Goal: Information Seeking & Learning: Learn about a topic

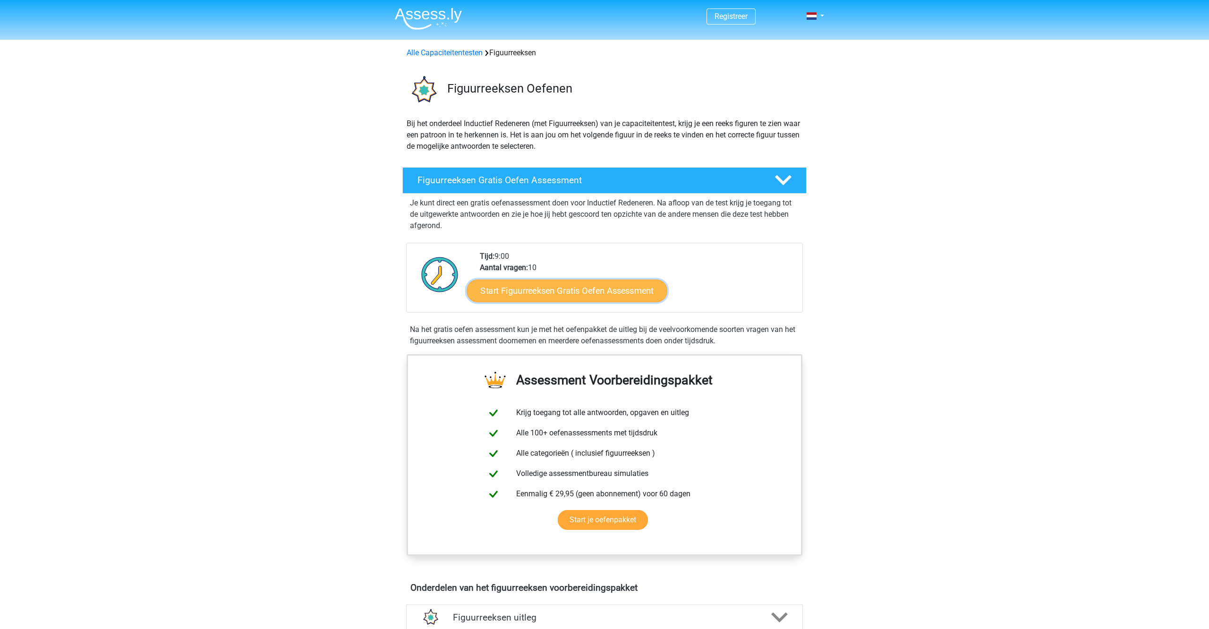
click at [527, 289] on link "Start Figuurreeksen Gratis Oefen Assessment" at bounding box center [567, 290] width 200 height 23
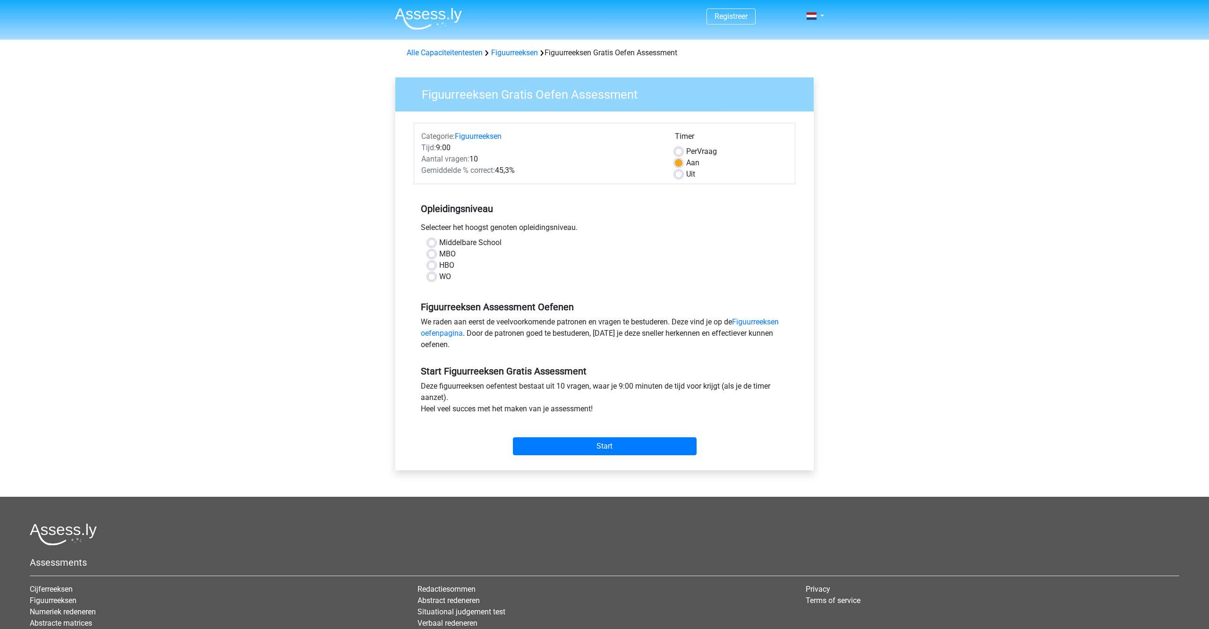
click at [439, 277] on label "WO" at bounding box center [445, 276] width 12 height 11
click at [434, 277] on input "WO" at bounding box center [432, 275] width 8 height 9
radio input "true"
click at [593, 448] on input "Start" at bounding box center [605, 446] width 184 height 18
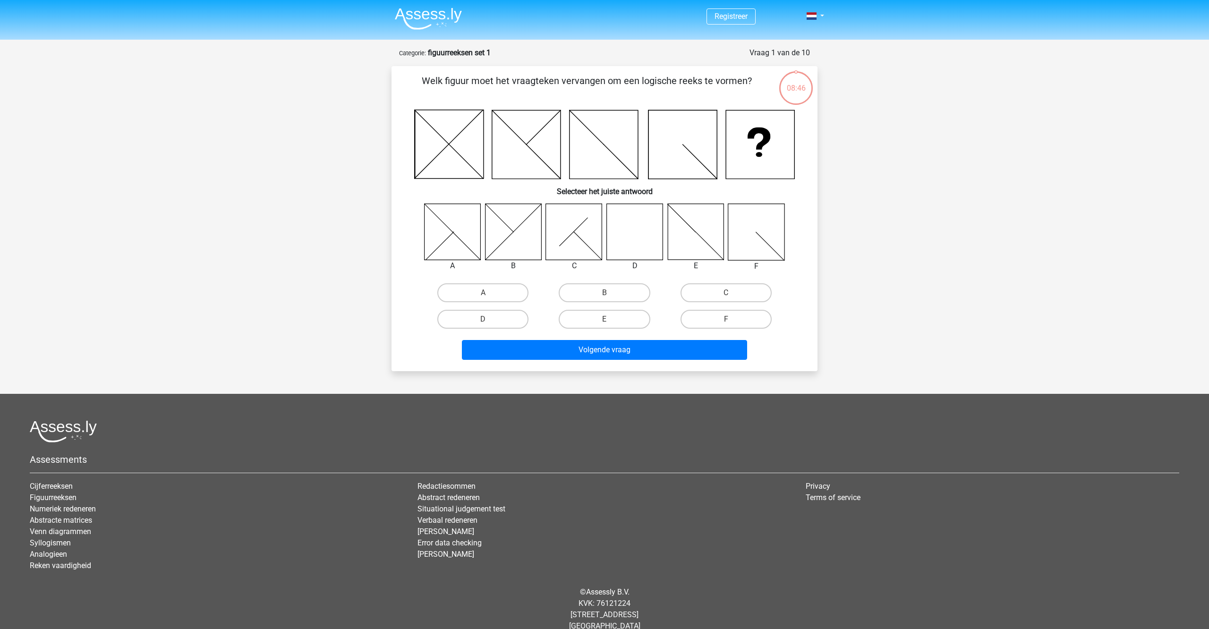
click at [621, 240] on icon at bounding box center [635, 232] width 56 height 56
click at [507, 317] on label "D" at bounding box center [482, 319] width 91 height 19
click at [489, 319] on input "D" at bounding box center [486, 322] width 6 height 6
radio input "true"
click at [607, 352] on button "Volgende vraag" at bounding box center [605, 350] width 286 height 20
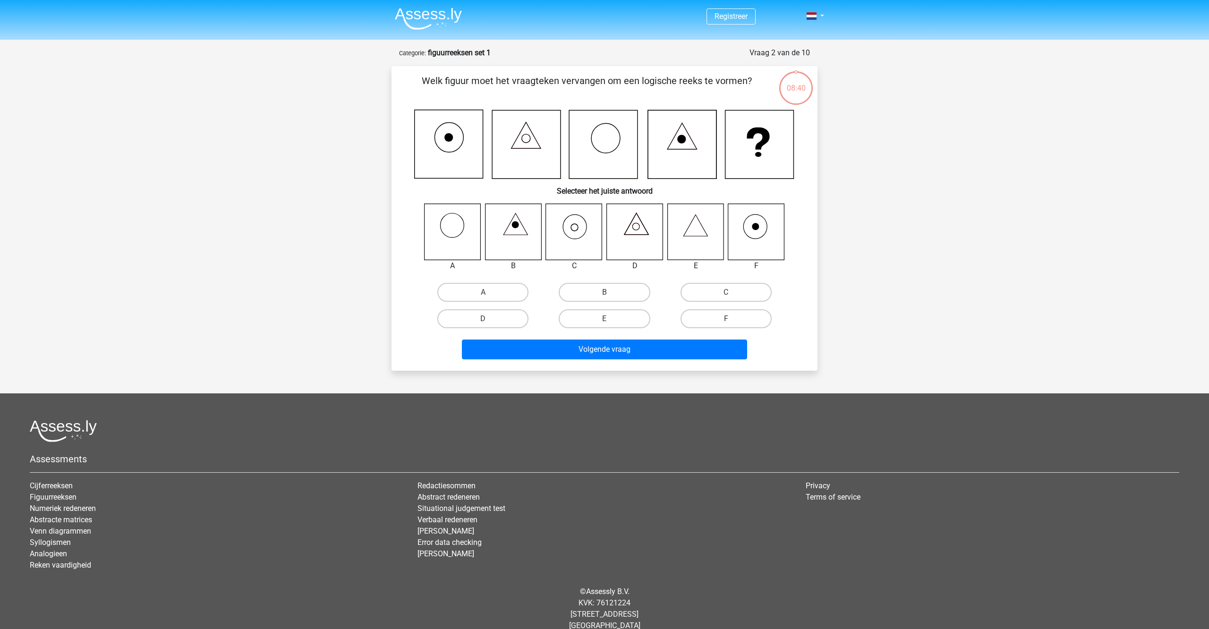
scroll to position [14, 0]
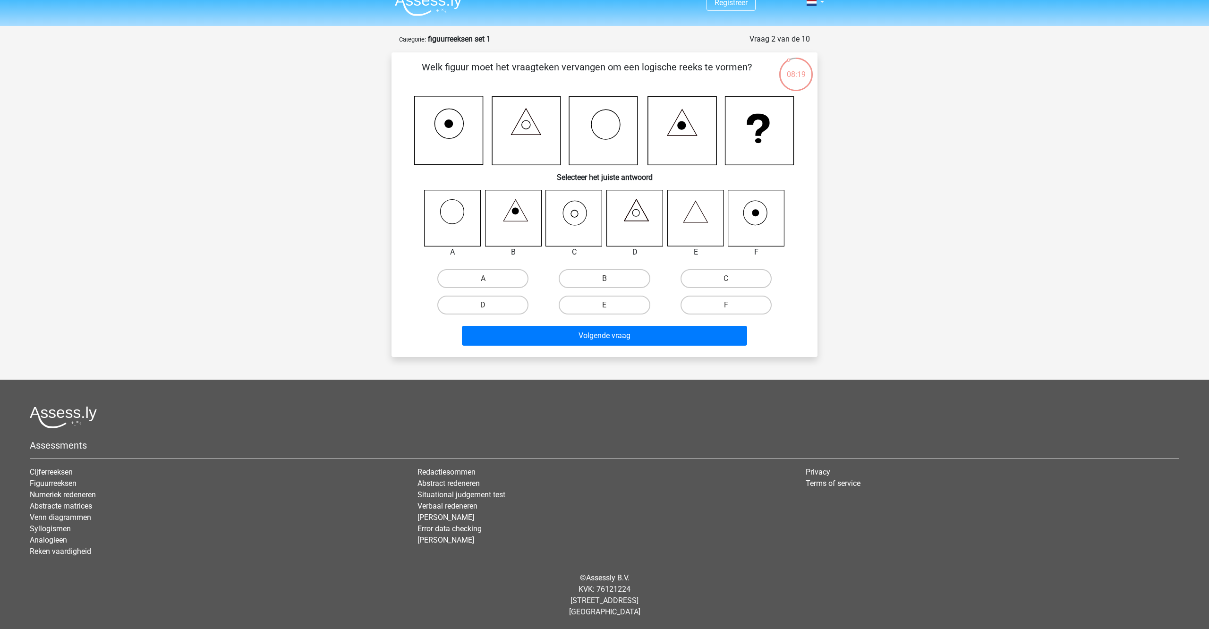
click at [575, 220] on icon at bounding box center [574, 218] width 56 height 56
click at [721, 279] on label "C" at bounding box center [725, 278] width 91 height 19
click at [726, 279] on input "C" at bounding box center [729, 282] width 6 height 6
radio input "true"
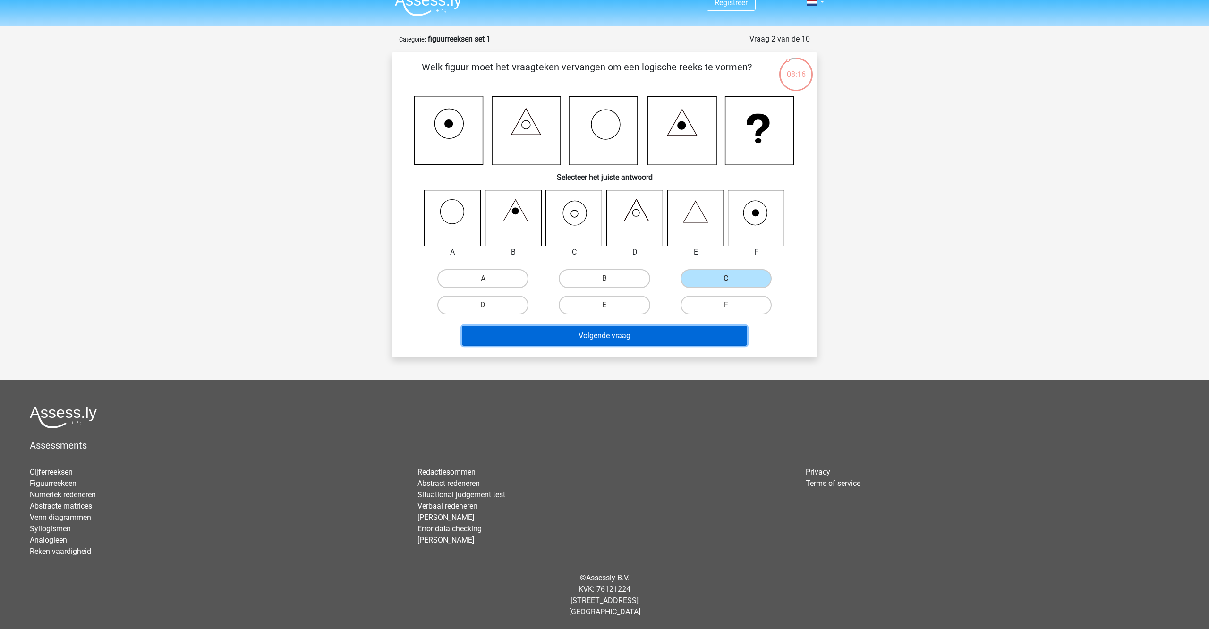
click at [630, 334] on button "Volgende vraag" at bounding box center [605, 336] width 286 height 20
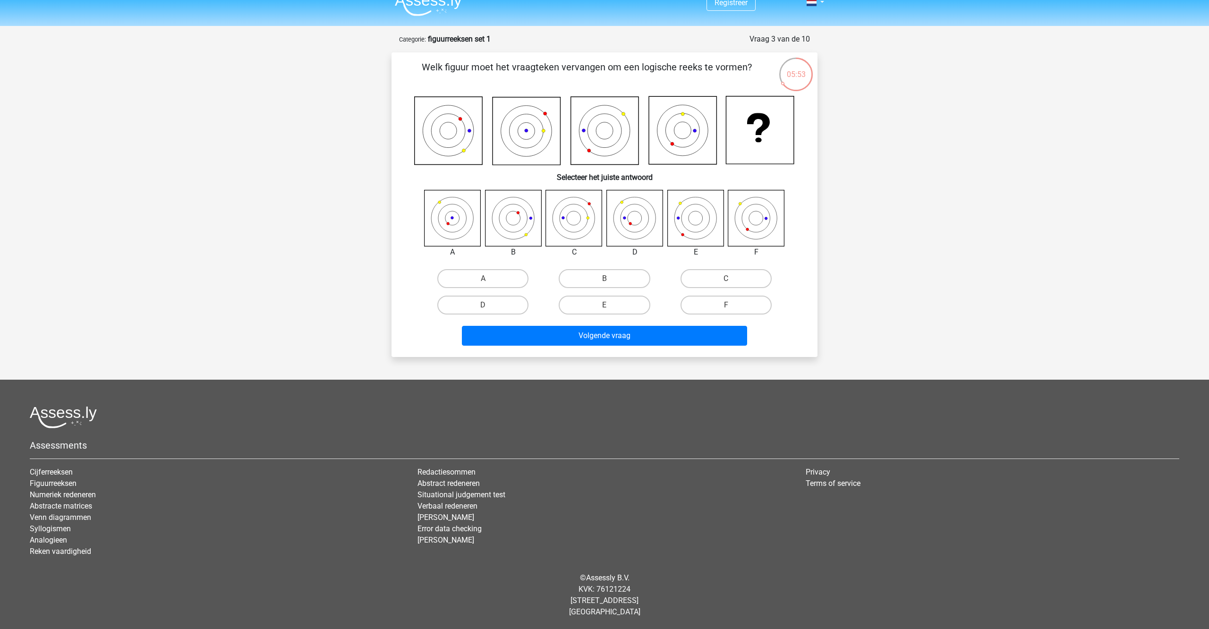
drag, startPoint x: 424, startPoint y: 67, endPoint x: 780, endPoint y: 251, distance: 400.9
click at [780, 251] on div "Welk figuur moet het vraagteken vervangen om een logische reeks te vormen? Sele…" at bounding box center [604, 204] width 418 height 289
copy div "Welk figuur moet het vraagteken vervangen om een logische reeks te vormen? Sele…"
click at [485, 184] on div "Welk figuur moet het vraagteken vervangen om een logische reeks te vormen? Sele…" at bounding box center [604, 204] width 418 height 289
click at [506, 302] on label "D" at bounding box center [482, 305] width 91 height 19
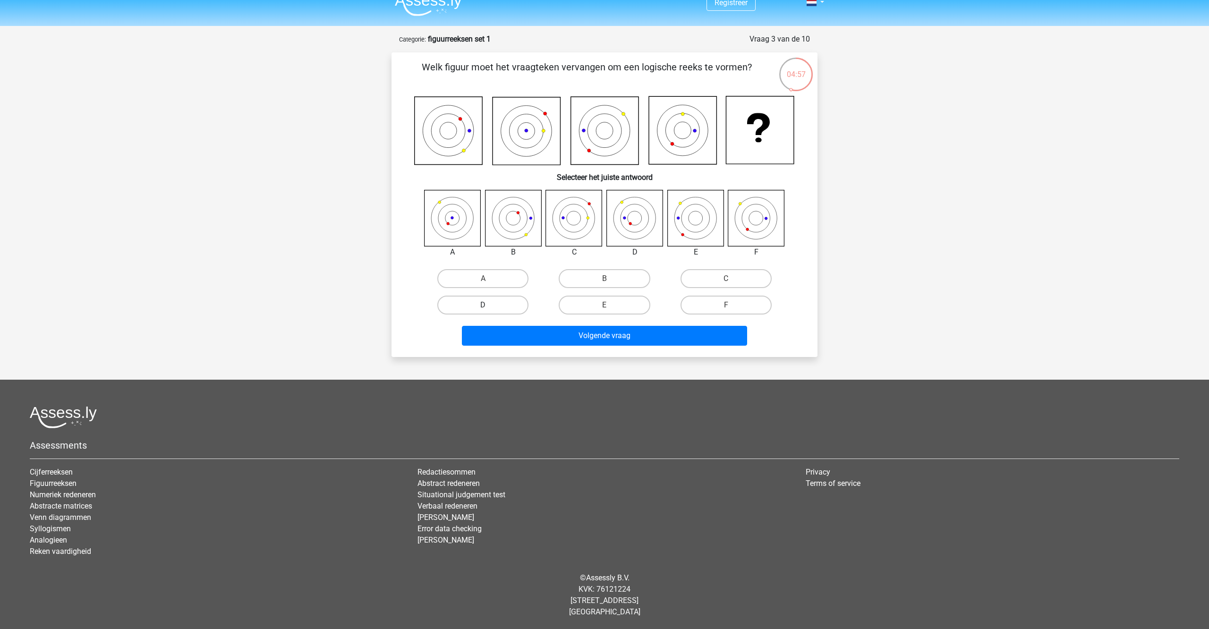
click at [489, 305] on input "D" at bounding box center [486, 308] width 6 height 6
radio input "true"
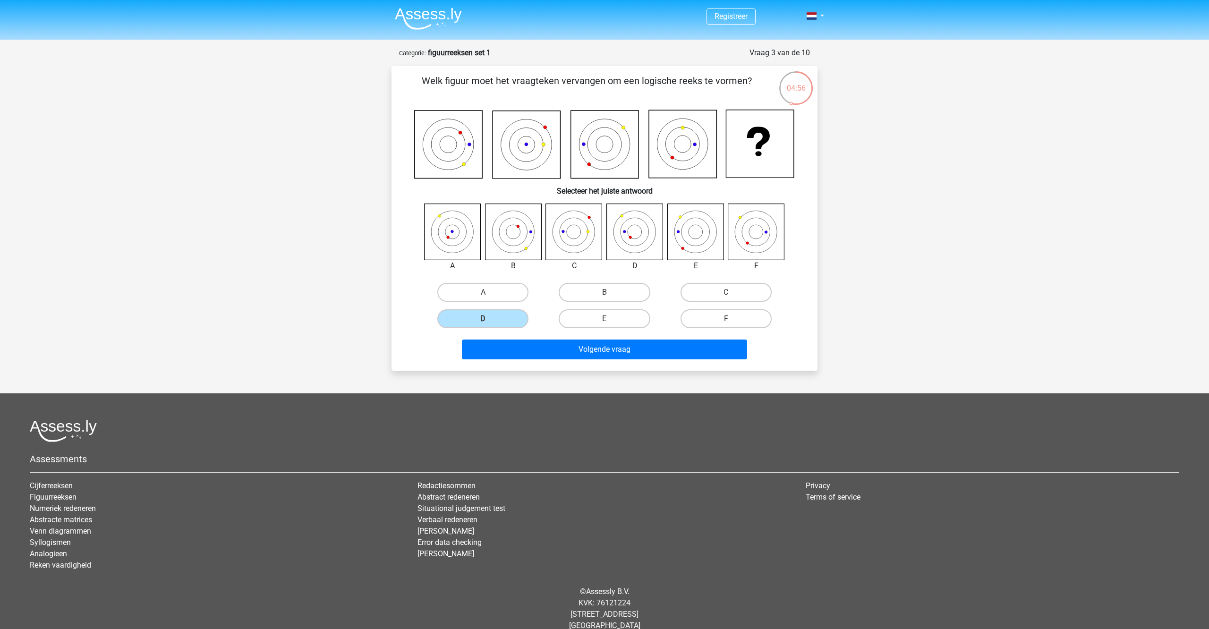
scroll to position [0, 0]
click at [596, 353] on button "Volgende vraag" at bounding box center [605, 349] width 286 height 20
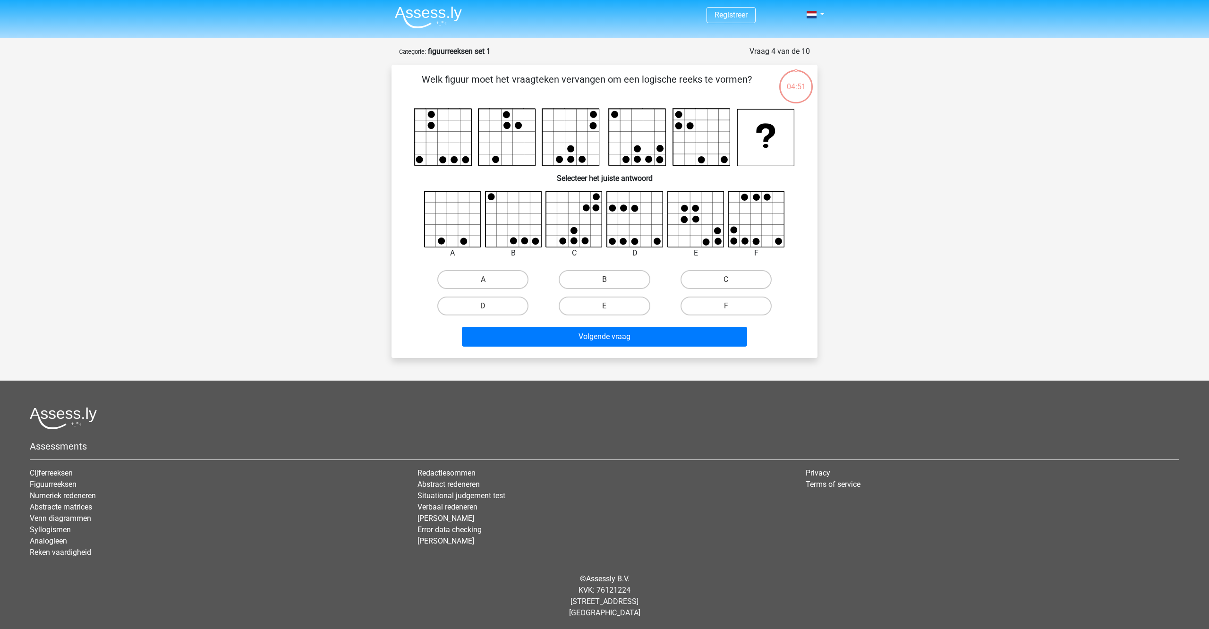
scroll to position [2, 0]
drag, startPoint x: 497, startPoint y: 302, endPoint x: 505, endPoint y: 307, distance: 9.8
click at [497, 302] on label "D" at bounding box center [482, 305] width 91 height 19
click at [489, 305] on input "D" at bounding box center [486, 308] width 6 height 6
radio input "true"
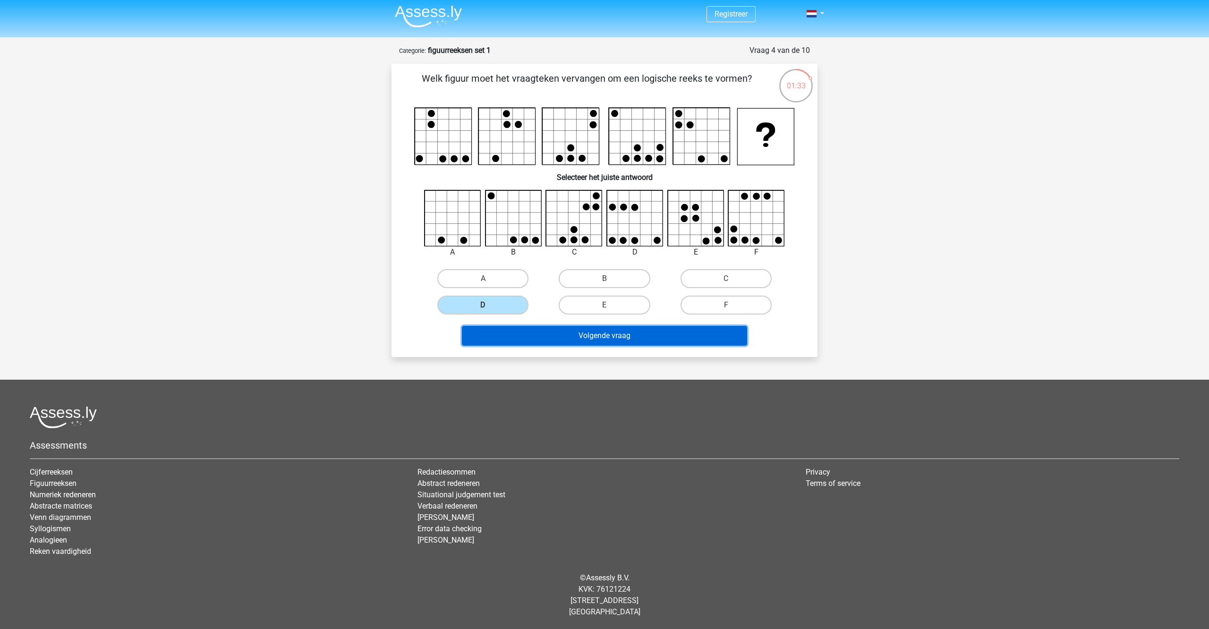
click at [576, 339] on button "Volgende vraag" at bounding box center [605, 336] width 286 height 20
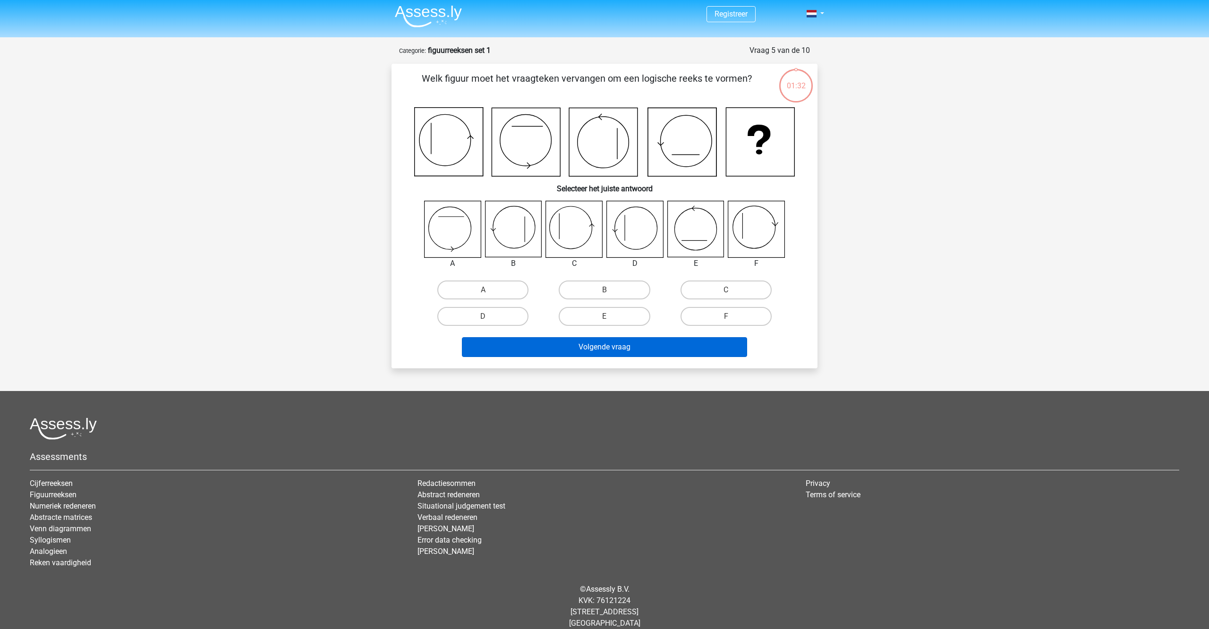
scroll to position [14, 0]
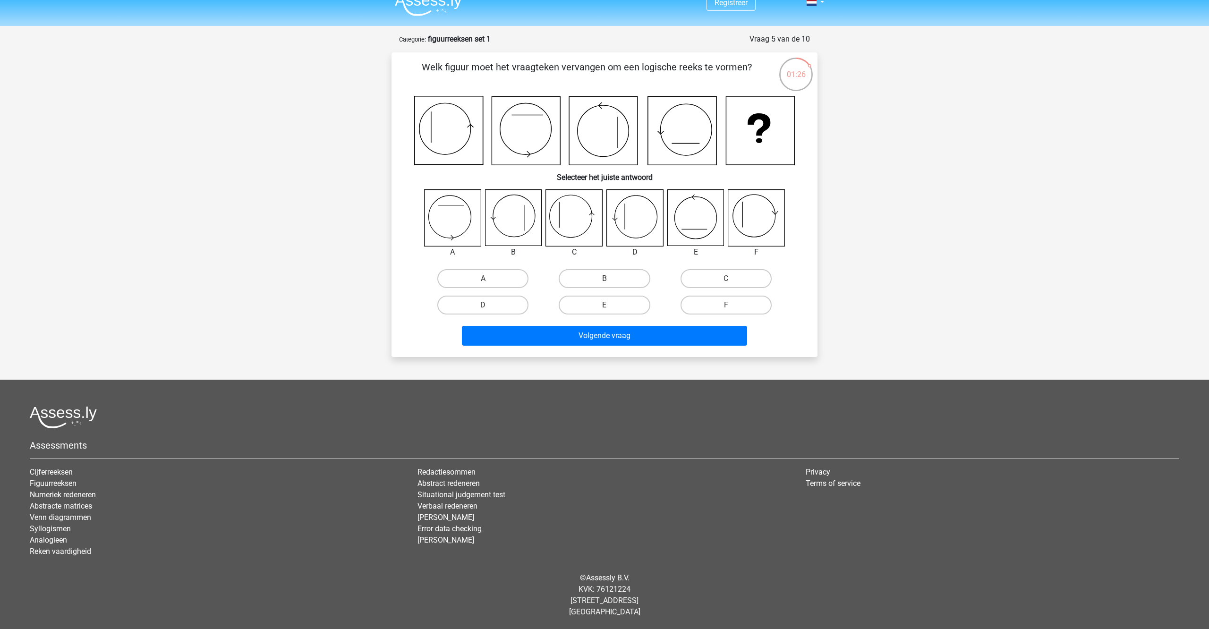
click at [743, 221] on icon at bounding box center [756, 218] width 56 height 56
click at [771, 217] on icon at bounding box center [756, 218] width 56 height 56
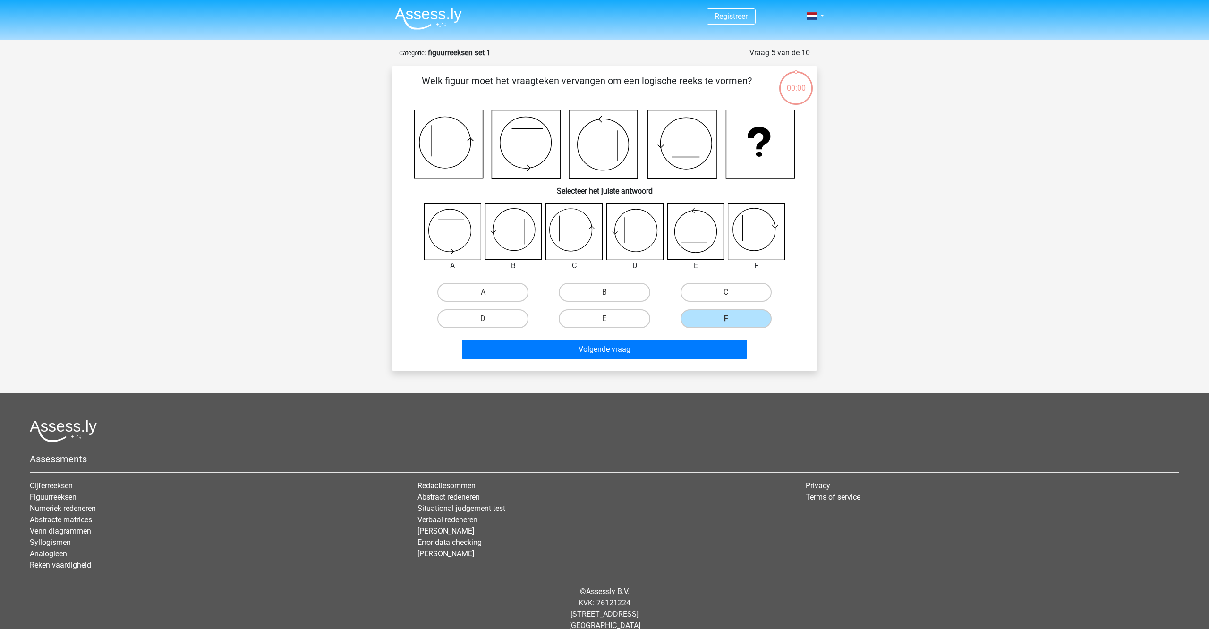
scroll to position [14, 0]
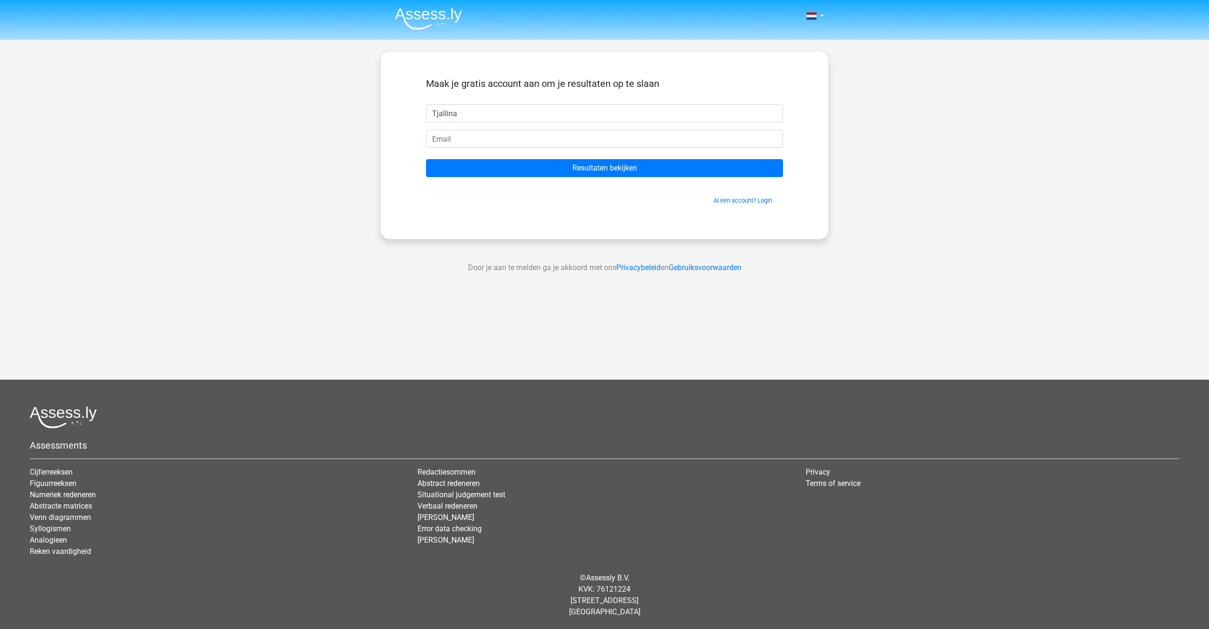
type input "Tjallina"
type input "[EMAIL_ADDRESS][DOMAIN_NAME]"
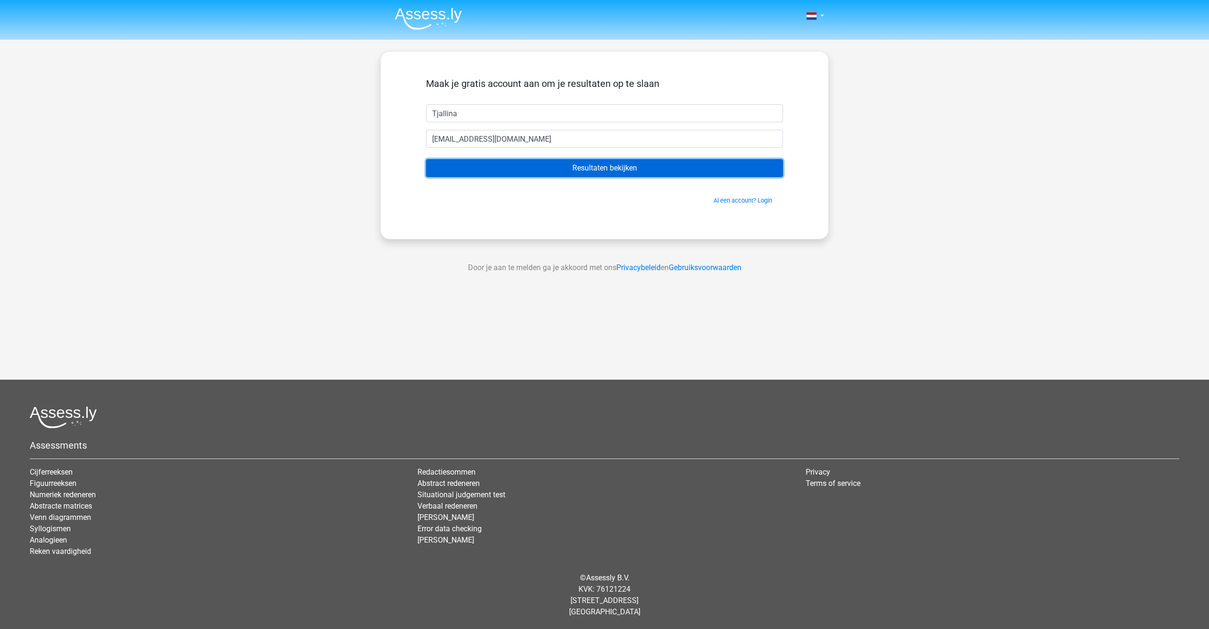
click at [633, 164] on input "Resultaten bekijken" at bounding box center [604, 168] width 357 height 18
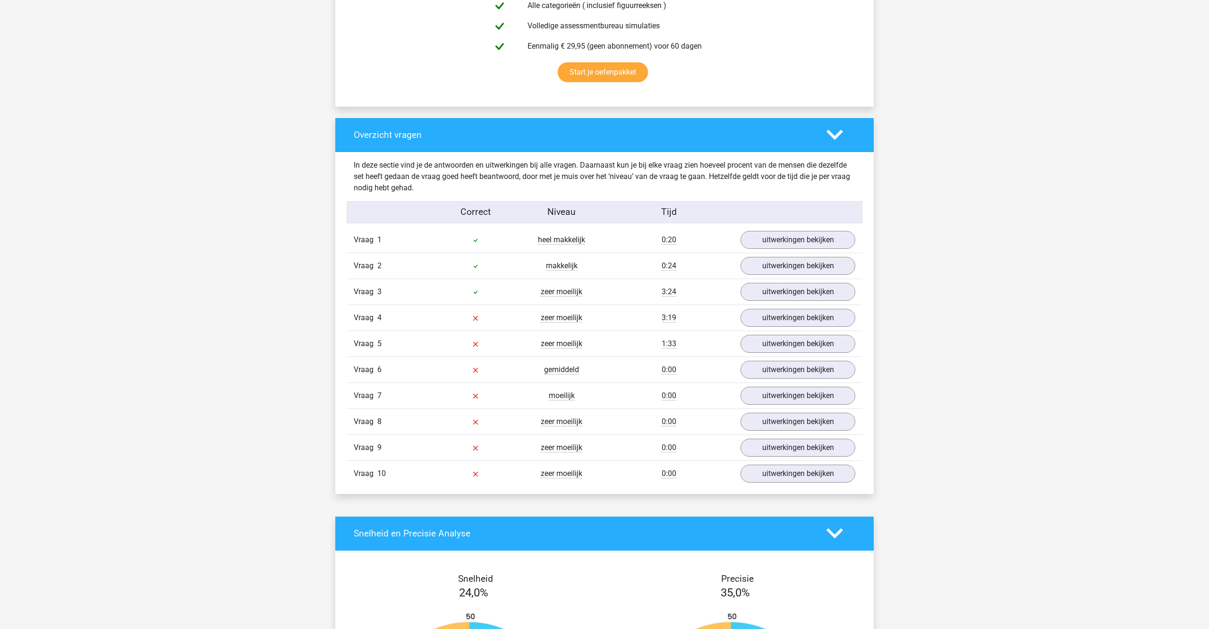
scroll to position [593, 0]
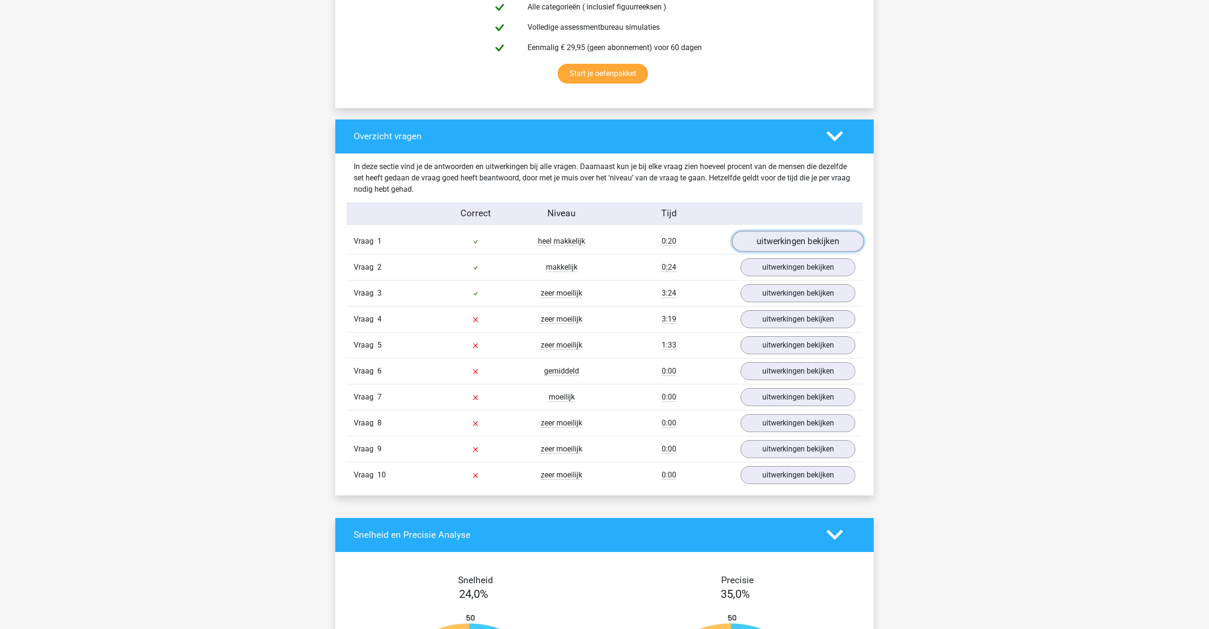
click at [819, 245] on link "uitwerkingen bekijken" at bounding box center [798, 241] width 132 height 21
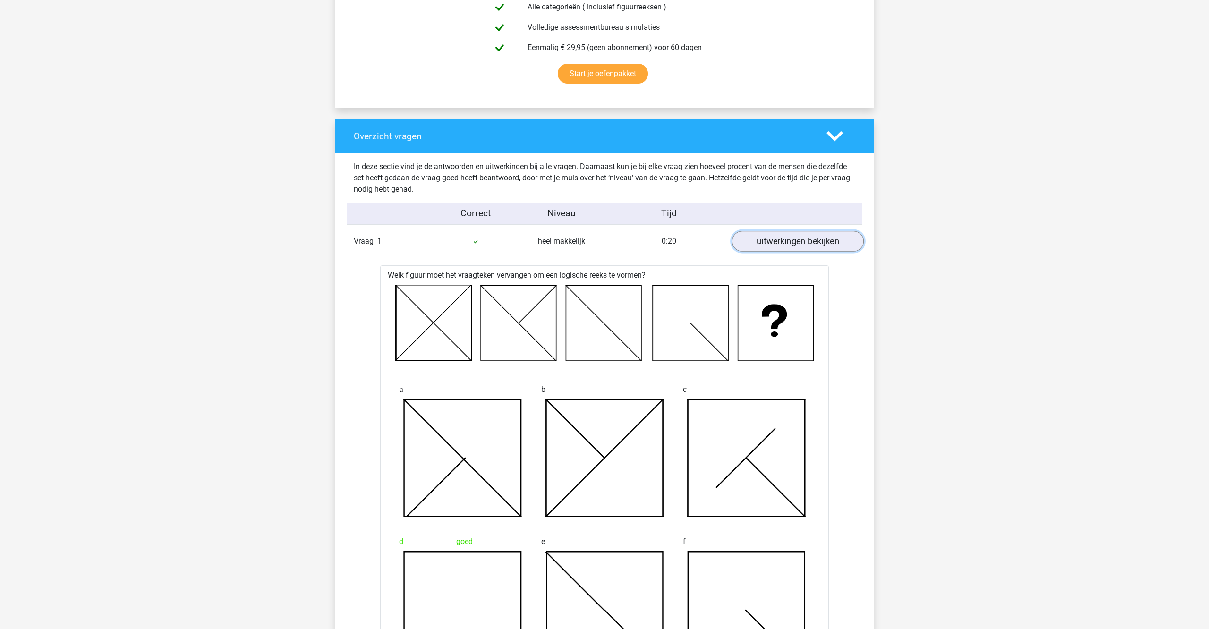
click at [795, 246] on link "uitwerkingen bekijken" at bounding box center [798, 241] width 132 height 21
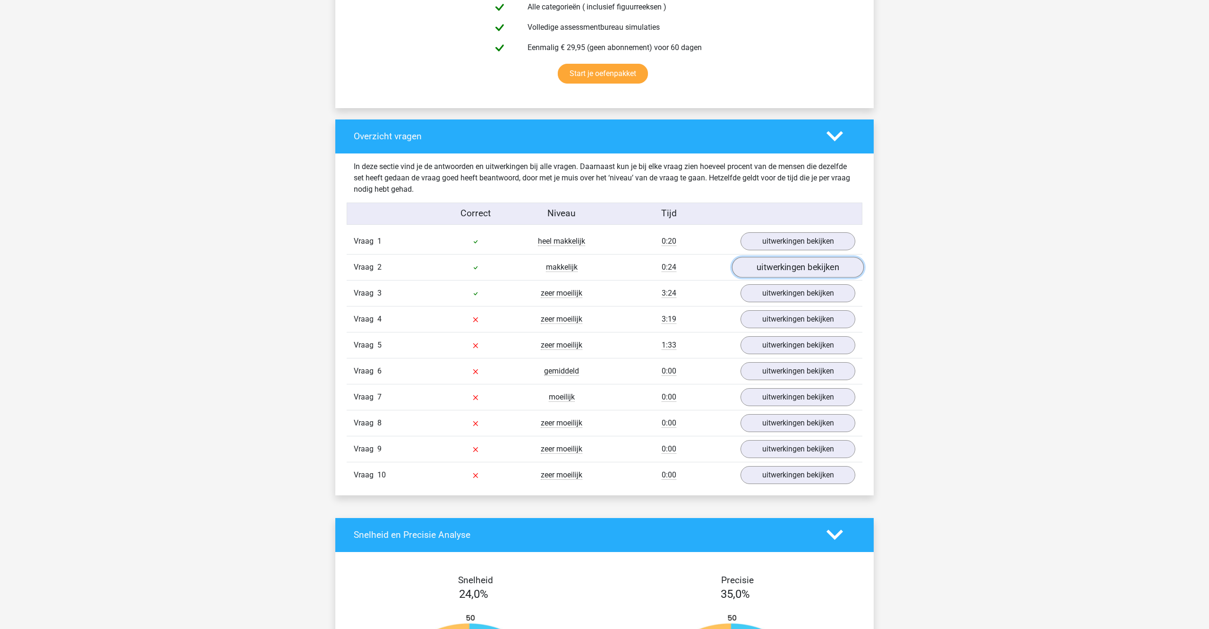
click at [795, 269] on link "uitwerkingen bekijken" at bounding box center [798, 267] width 132 height 21
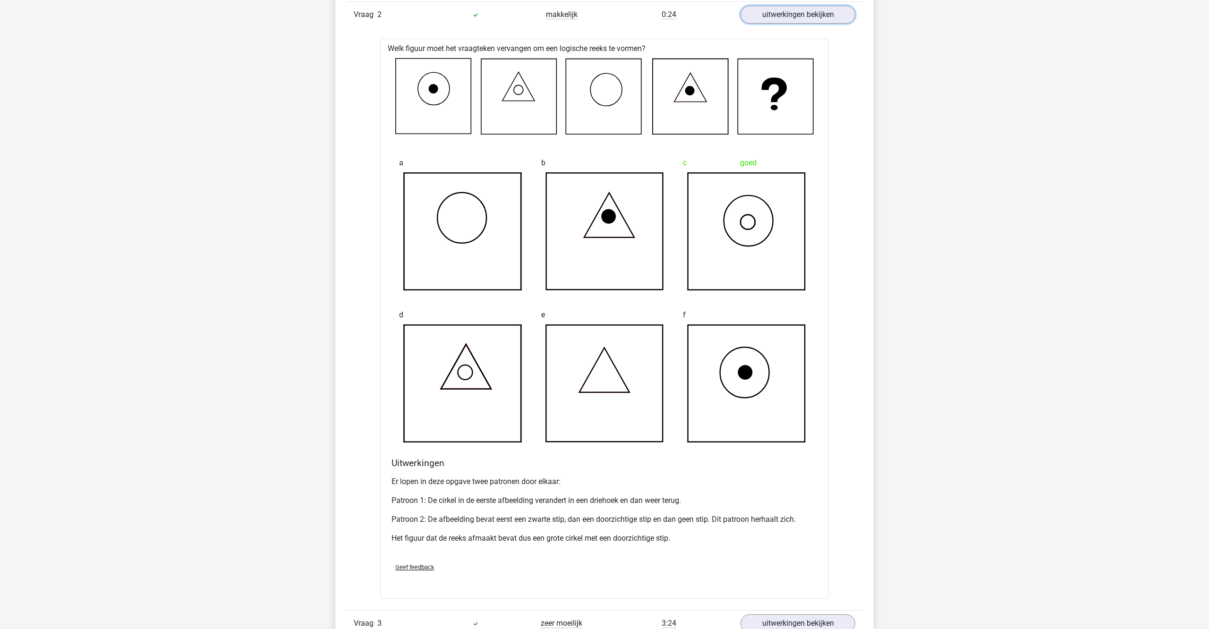
scroll to position [847, 0]
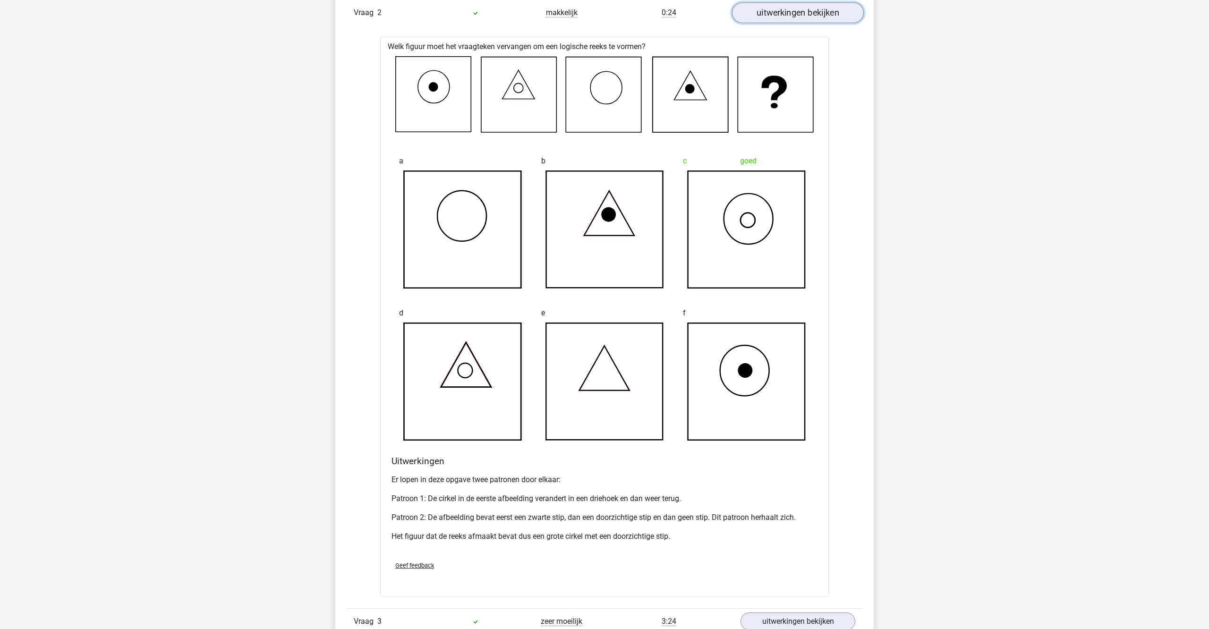
click at [786, 10] on link "uitwerkingen bekijken" at bounding box center [798, 12] width 132 height 21
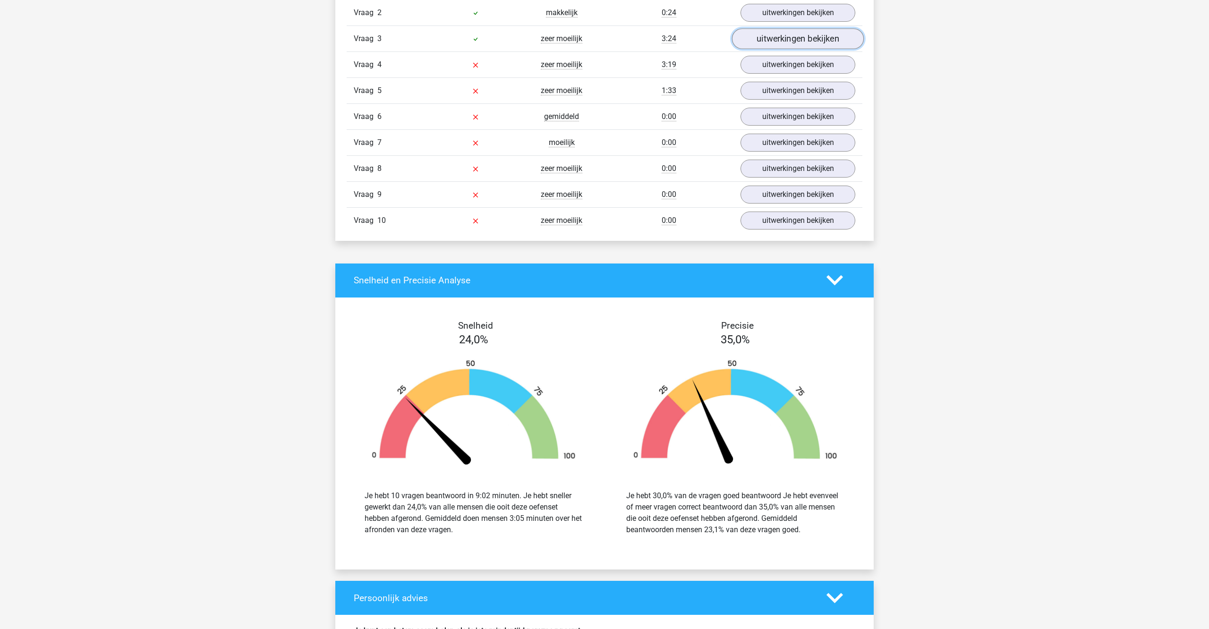
click at [798, 40] on link "uitwerkingen bekijken" at bounding box center [798, 38] width 132 height 21
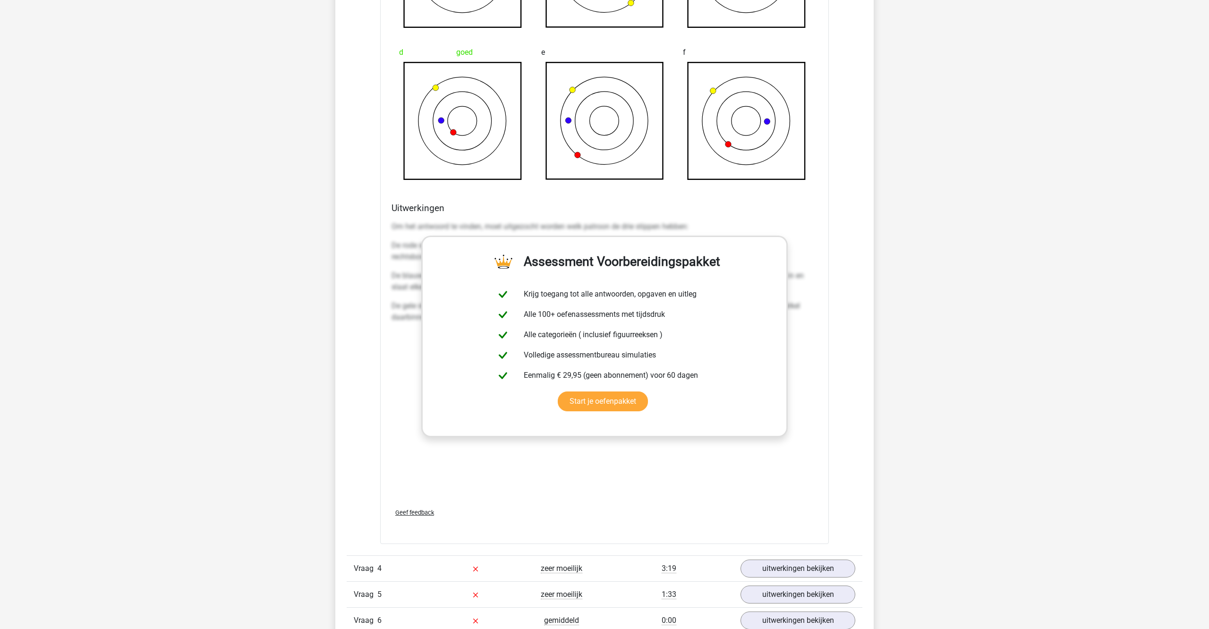
scroll to position [1132, 0]
click at [741, 230] on p "Om het antwoord te vinden, moet uitgezocht worden welk patroon de drie stippen …" at bounding box center [604, 228] width 426 height 11
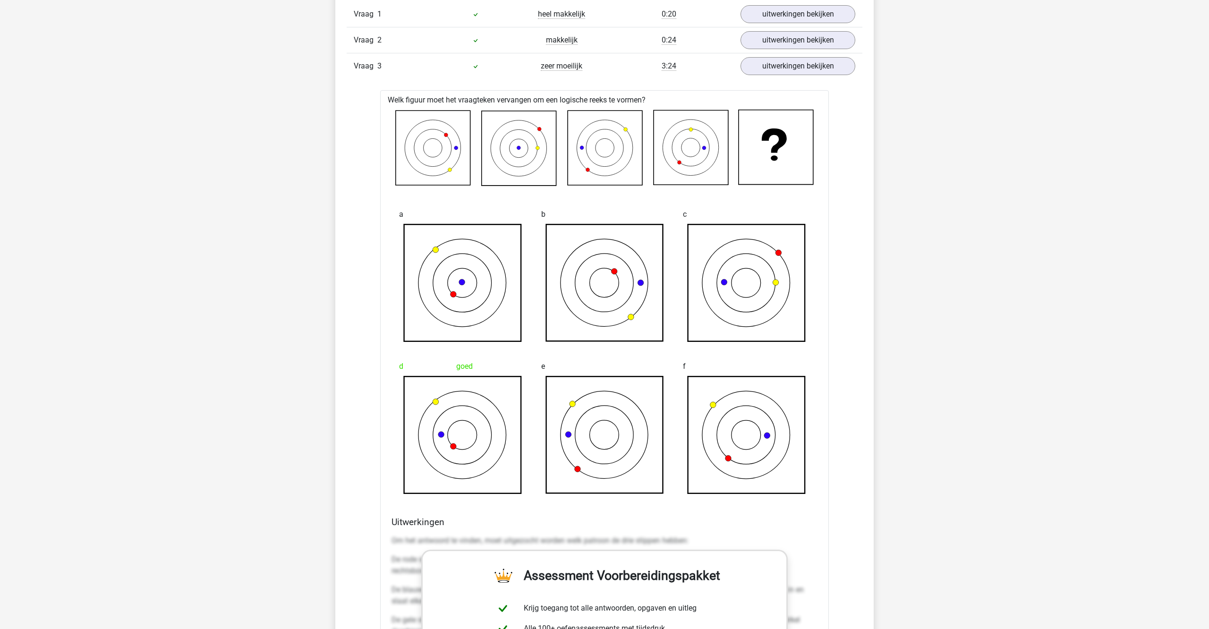
scroll to position [796, 0]
